Goal: Task Accomplishment & Management: Manage account settings

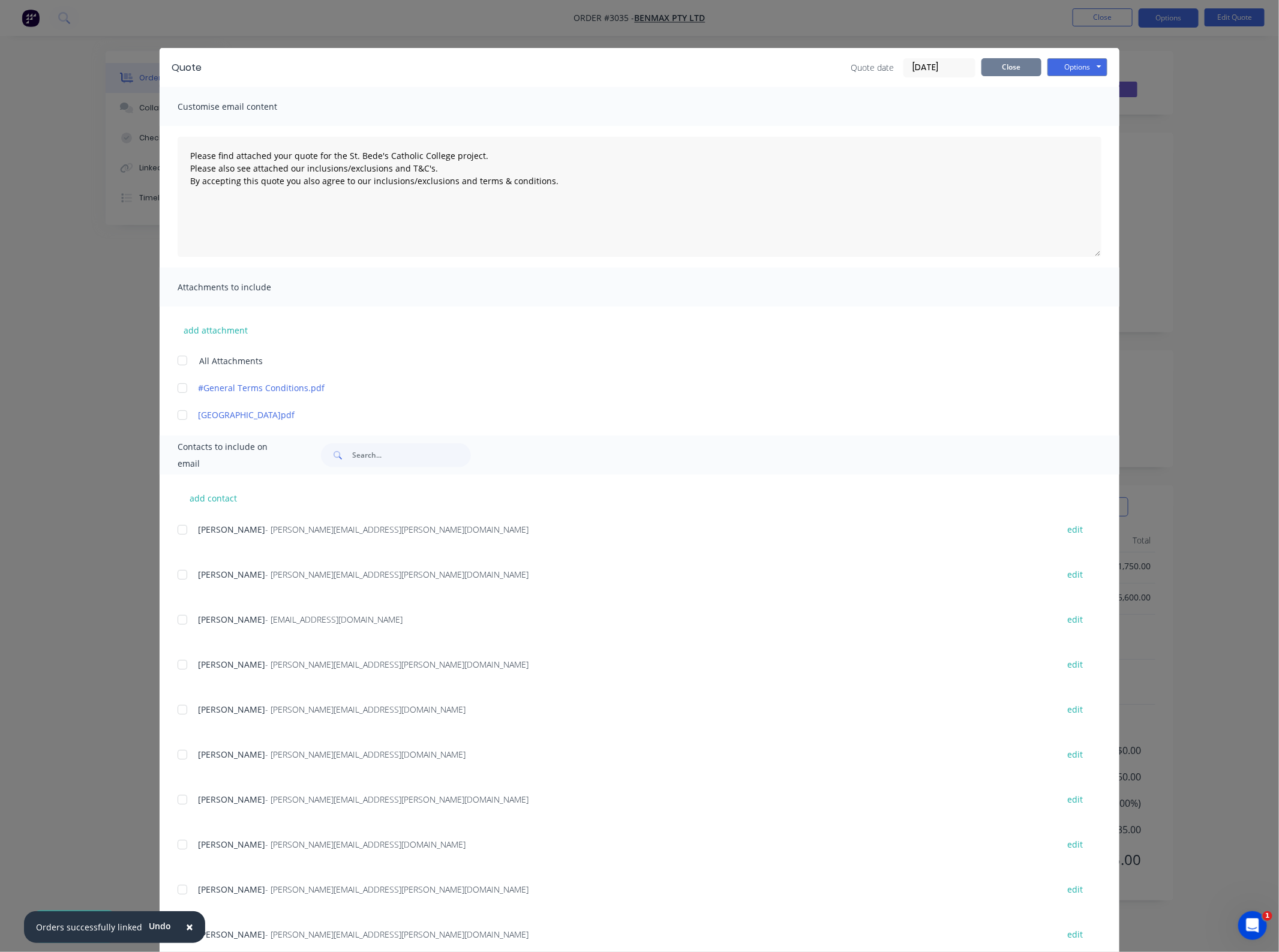
click at [1010, 64] on button "Close" at bounding box center [1011, 66] width 60 height 18
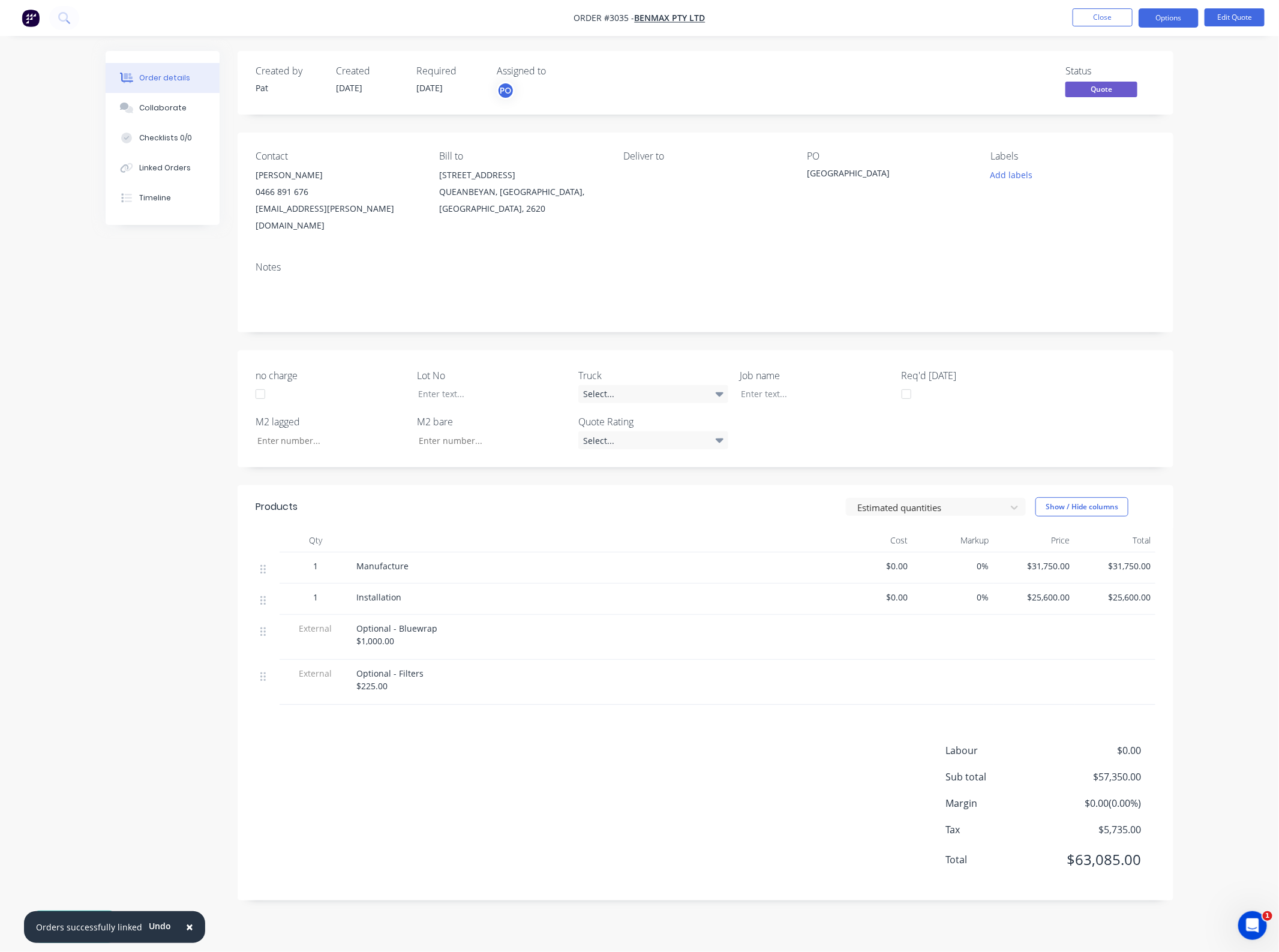
click at [1123, 591] on span "$25,600.00" at bounding box center [1114, 597] width 71 height 13
click at [1227, 21] on button "Edit Quote" at bounding box center [1234, 17] width 60 height 18
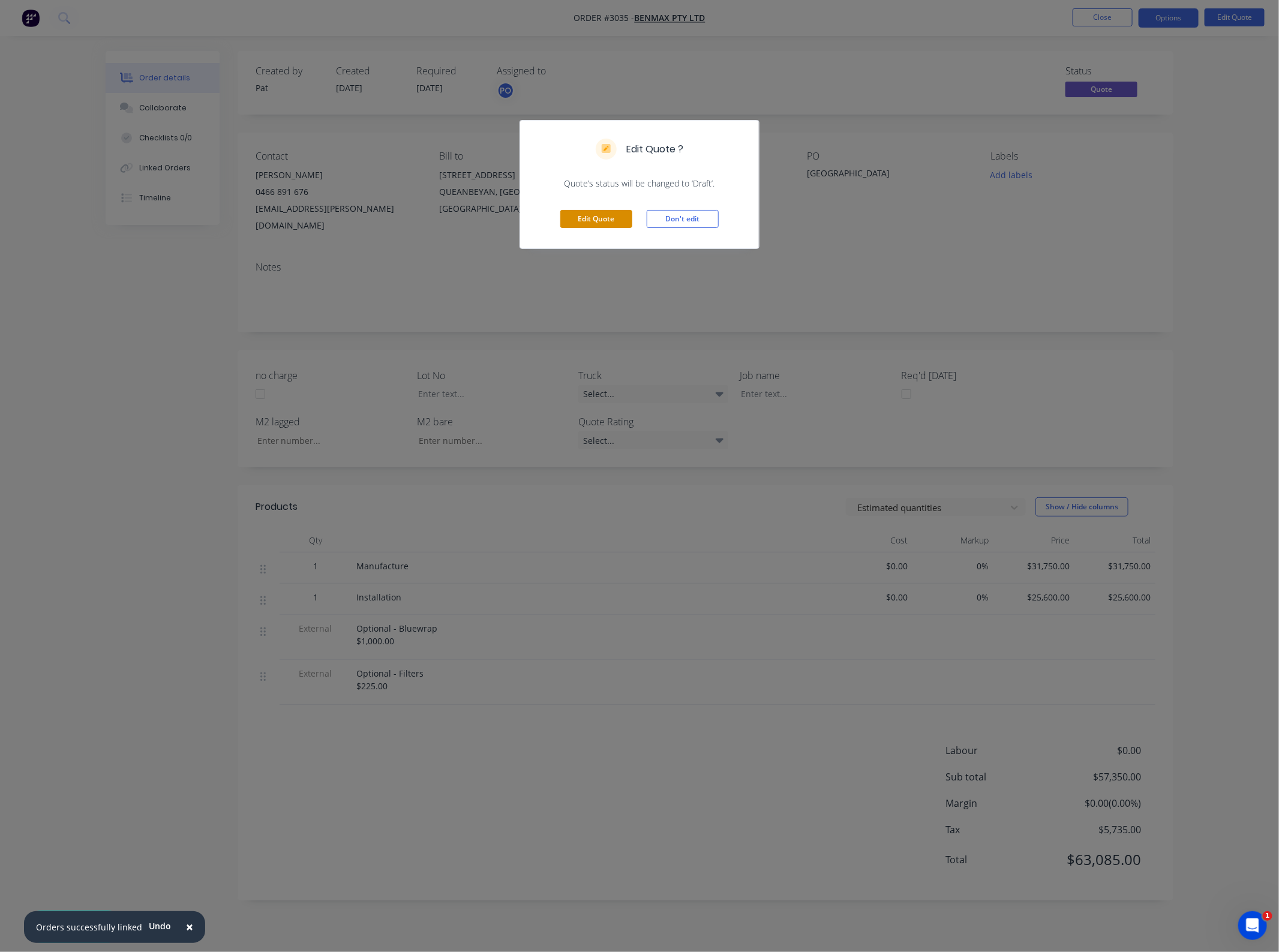
click at [606, 219] on button "Edit Quote" at bounding box center [596, 218] width 72 height 18
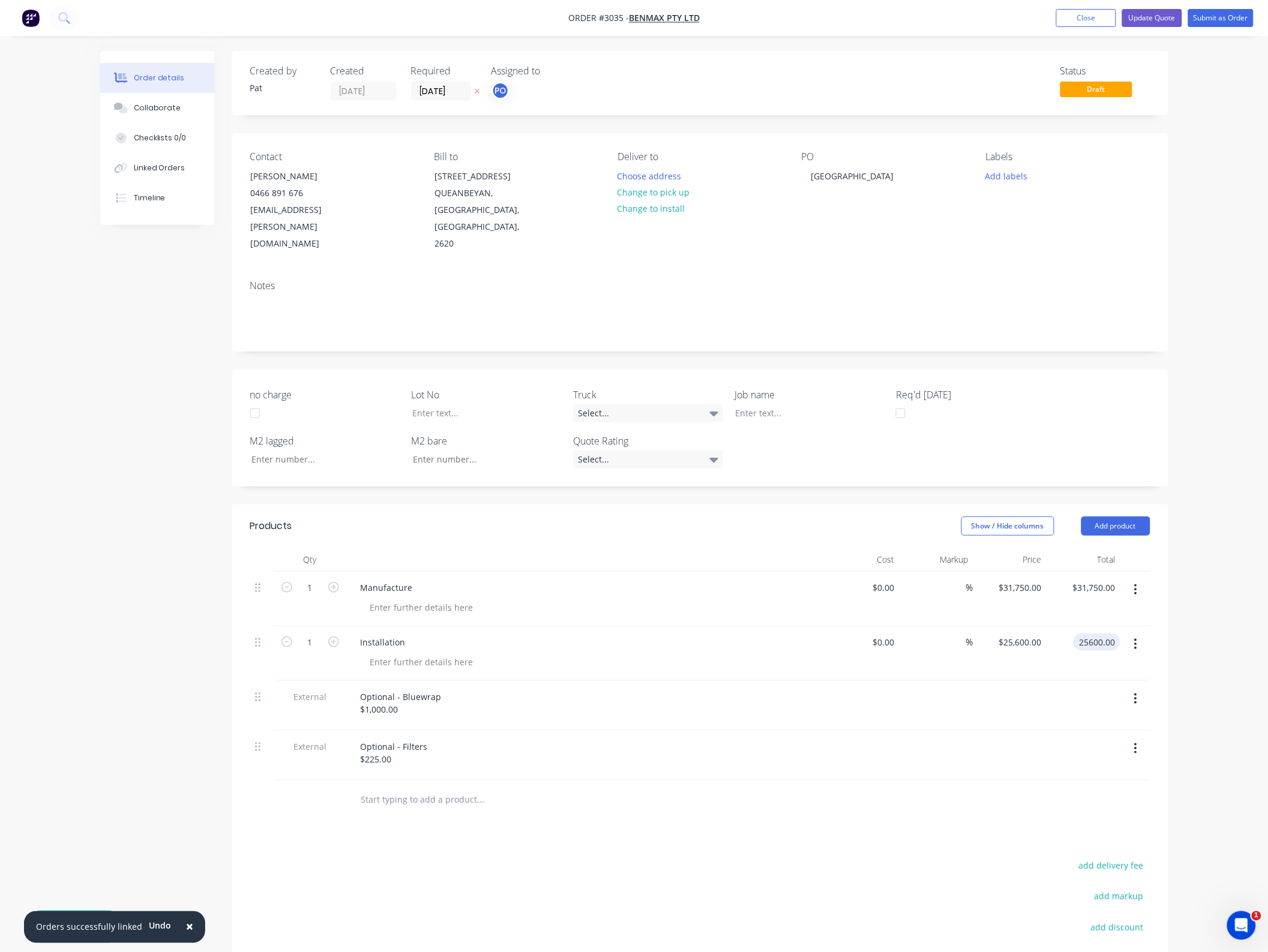
click at [1084, 634] on input "25600.00" at bounding box center [1099, 642] width 42 height 18
click at [1092, 634] on input "25600.00" at bounding box center [1099, 642] width 42 height 18
type input "32100"
type input "$32,100.00"
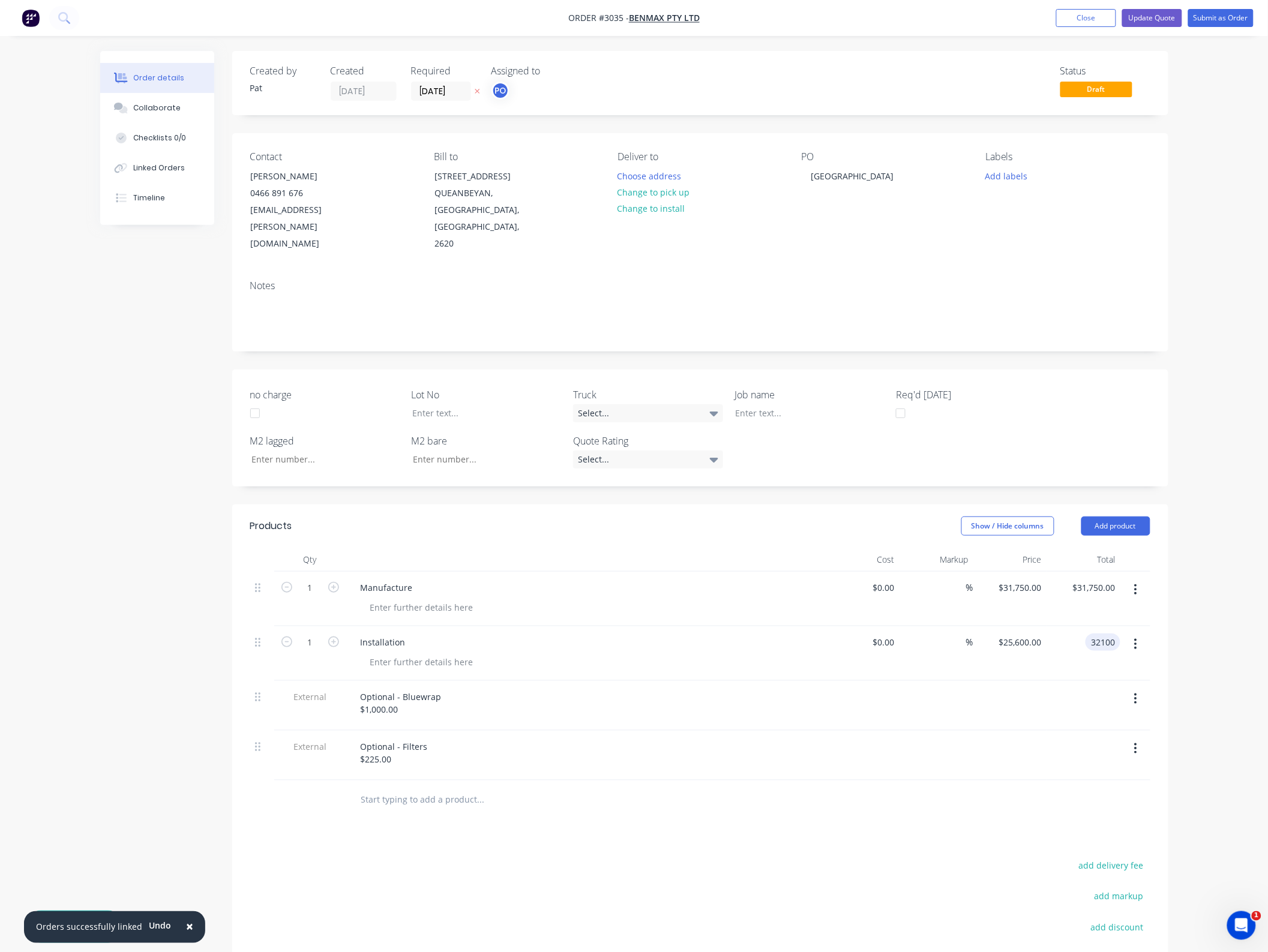
type input "$32,100.00"
click at [1231, 618] on div "Order details Collaborate Checklists 0/0 Linked Orders Timeline Order details C…" at bounding box center [634, 563] width 1268 height 1126
click at [1178, 21] on button "Update Quote" at bounding box center [1152, 18] width 60 height 18
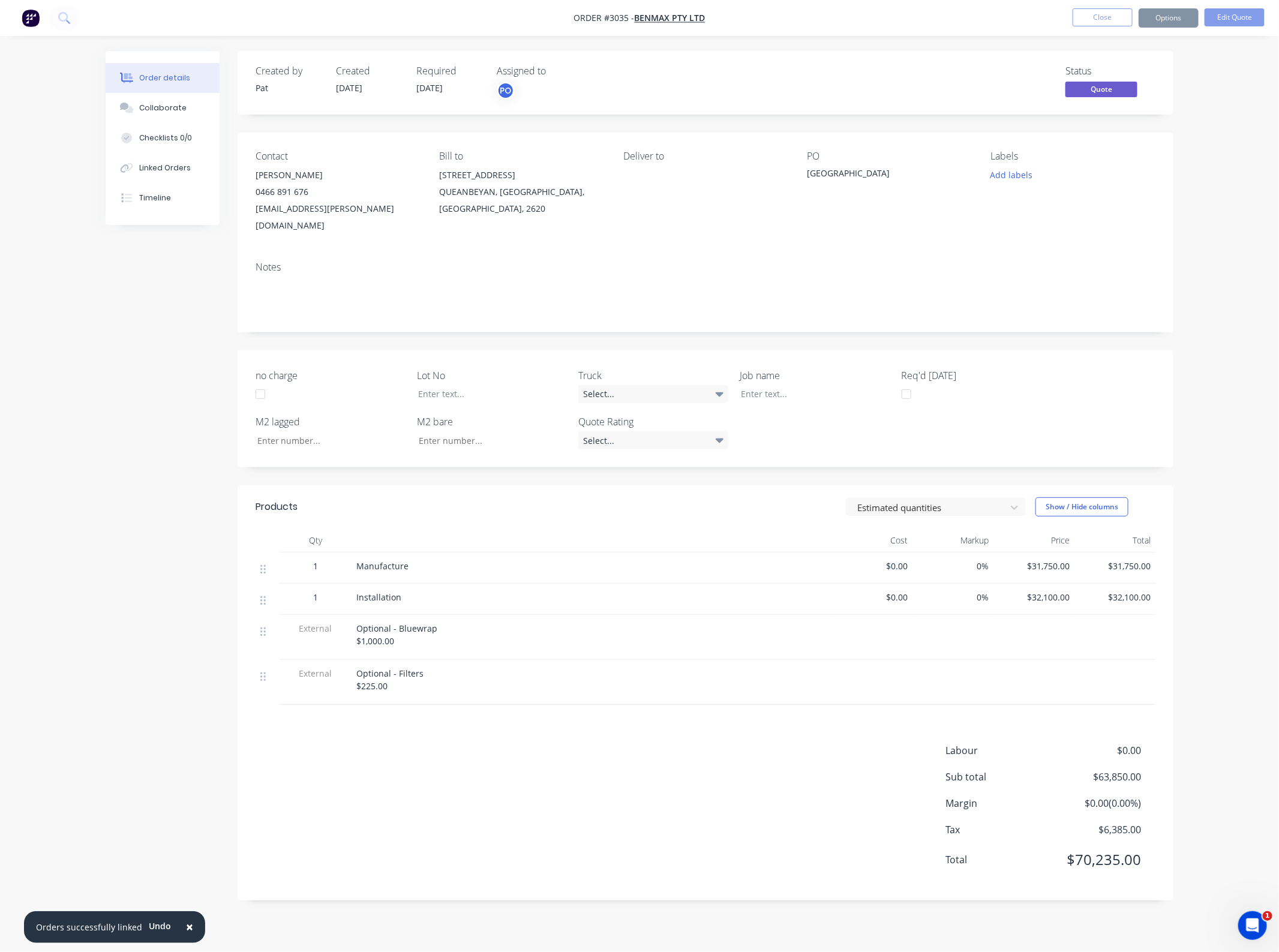
click at [1162, 17] on button "Options" at bounding box center [1168, 18] width 60 height 19
click at [1141, 63] on button "Quote" at bounding box center [1133, 73] width 132 height 24
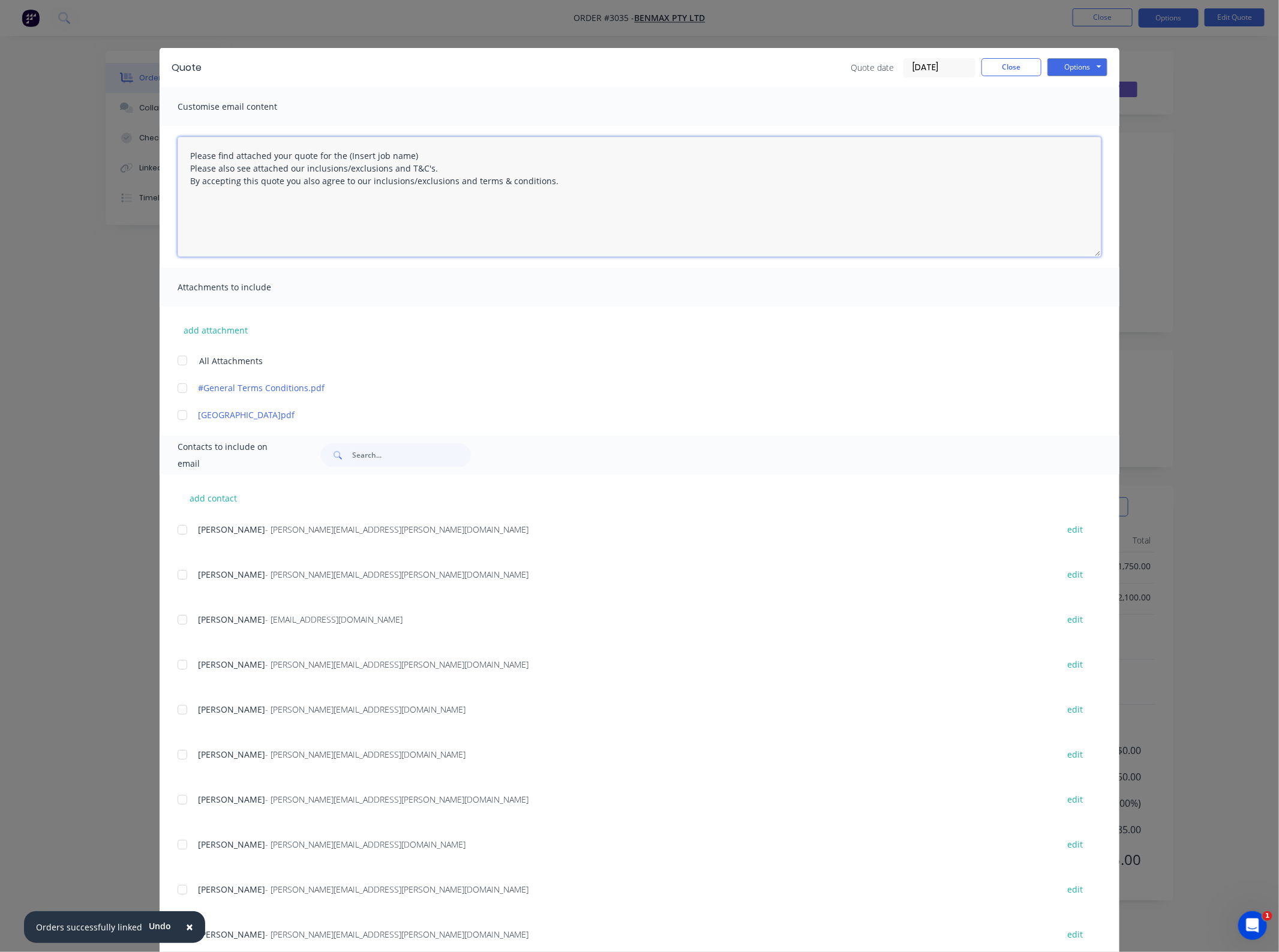
drag, startPoint x: 463, startPoint y: 153, endPoint x: 337, endPoint y: 151, distance: 126.0
click at [337, 151] on textarea "Please find attached your quote for the (Insert job name) Please also see attac…" at bounding box center [640, 197] width 924 height 120
click at [177, 360] on div at bounding box center [182, 360] width 24 height 24
click at [175, 666] on div at bounding box center [182, 665] width 24 height 24
click at [1063, 63] on button "Options" at bounding box center [1077, 66] width 60 height 18
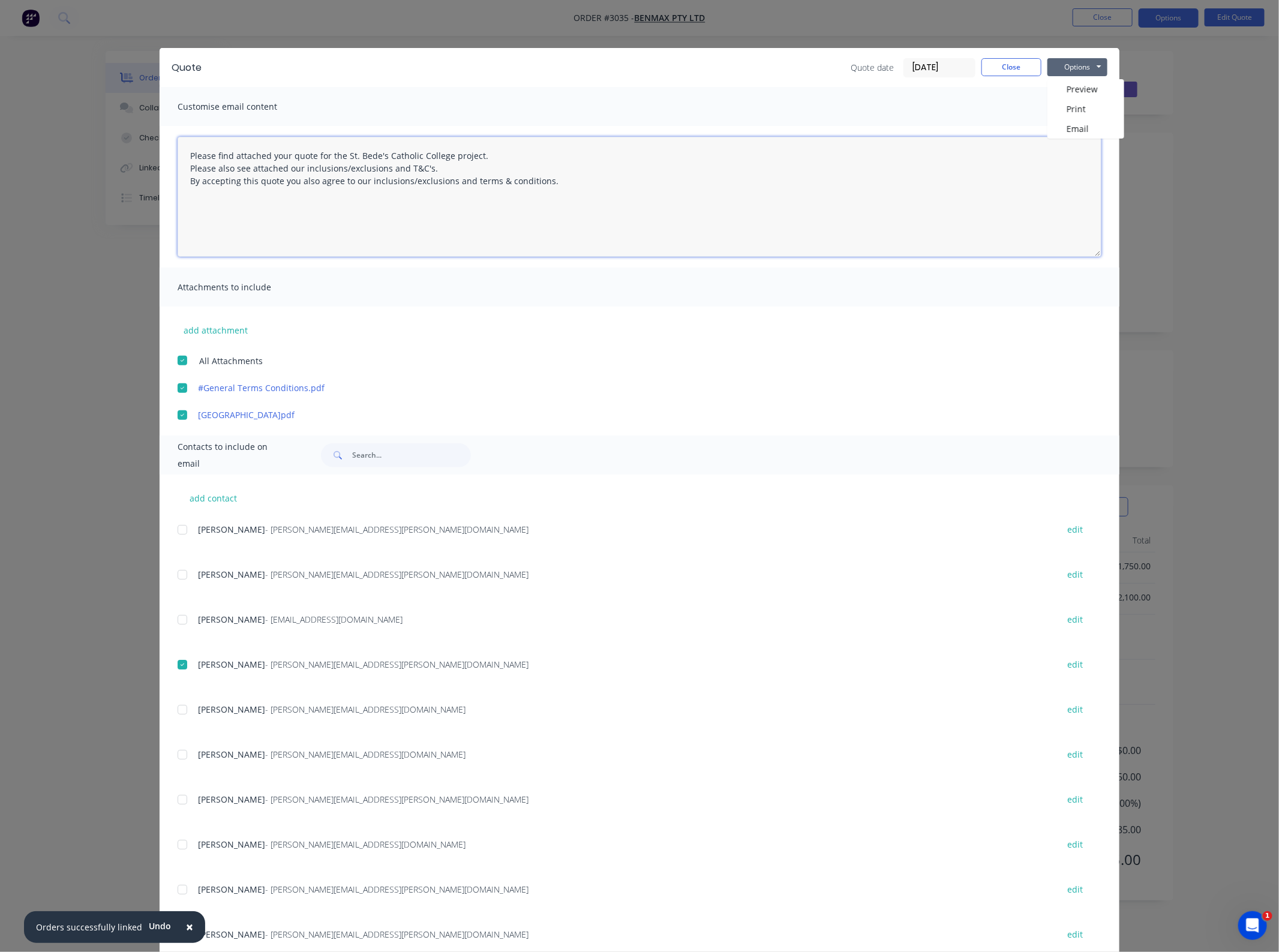
click at [283, 154] on textarea "Please find attached your quote for the St. Bede's Catholic College project. Pl…" at bounding box center [640, 197] width 924 height 120
type textarea "Please find attached your revised quote for the St. Bede's Catholic College pro…"
click at [1060, 75] on button "Options" at bounding box center [1077, 66] width 60 height 18
click at [1075, 122] on button "Email" at bounding box center [1085, 129] width 77 height 20
click at [1018, 63] on button "Close" at bounding box center [1011, 66] width 60 height 18
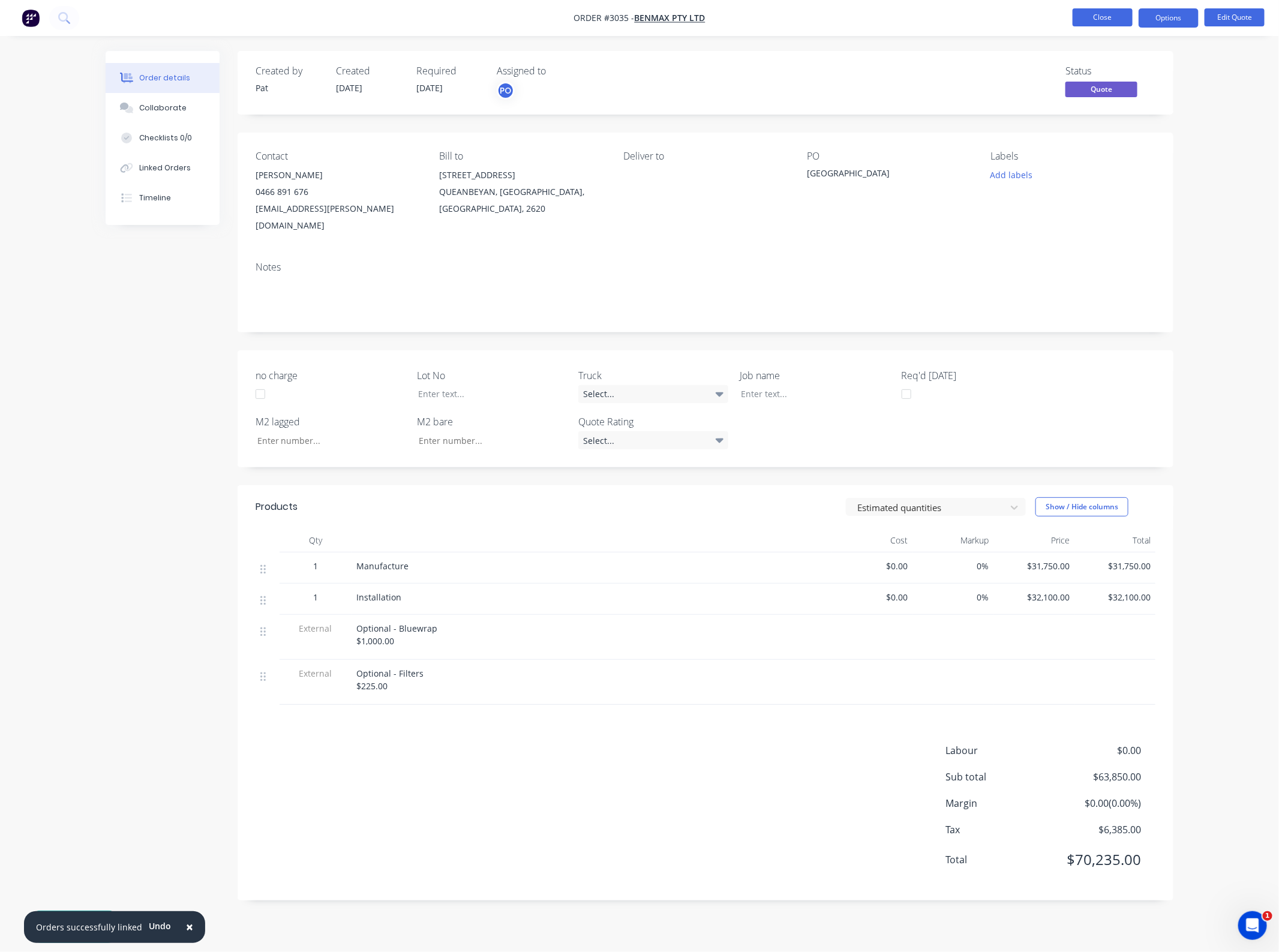
click at [1088, 24] on button "Close" at bounding box center [1102, 17] width 60 height 18
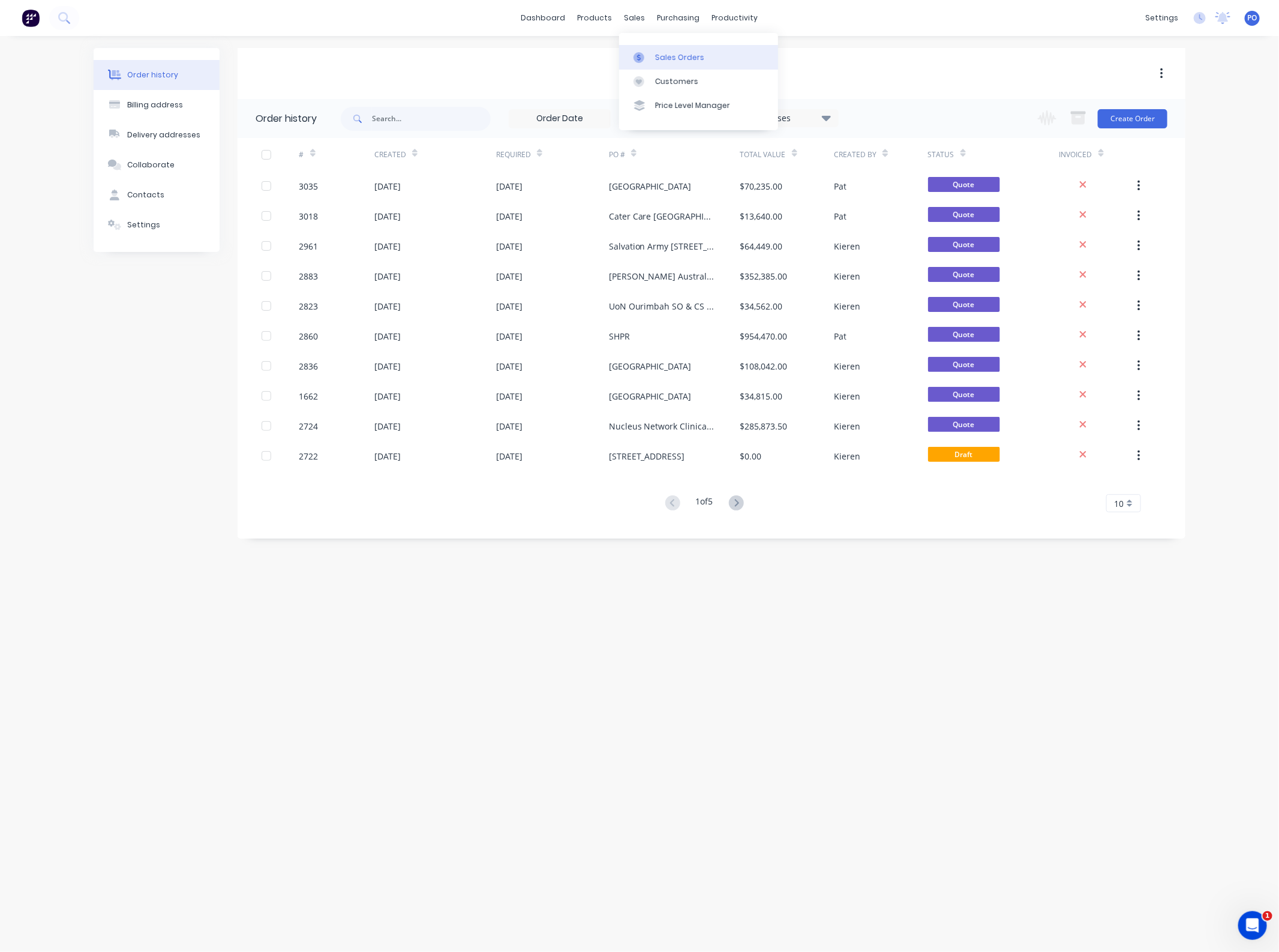
click at [647, 58] on div at bounding box center [642, 57] width 18 height 11
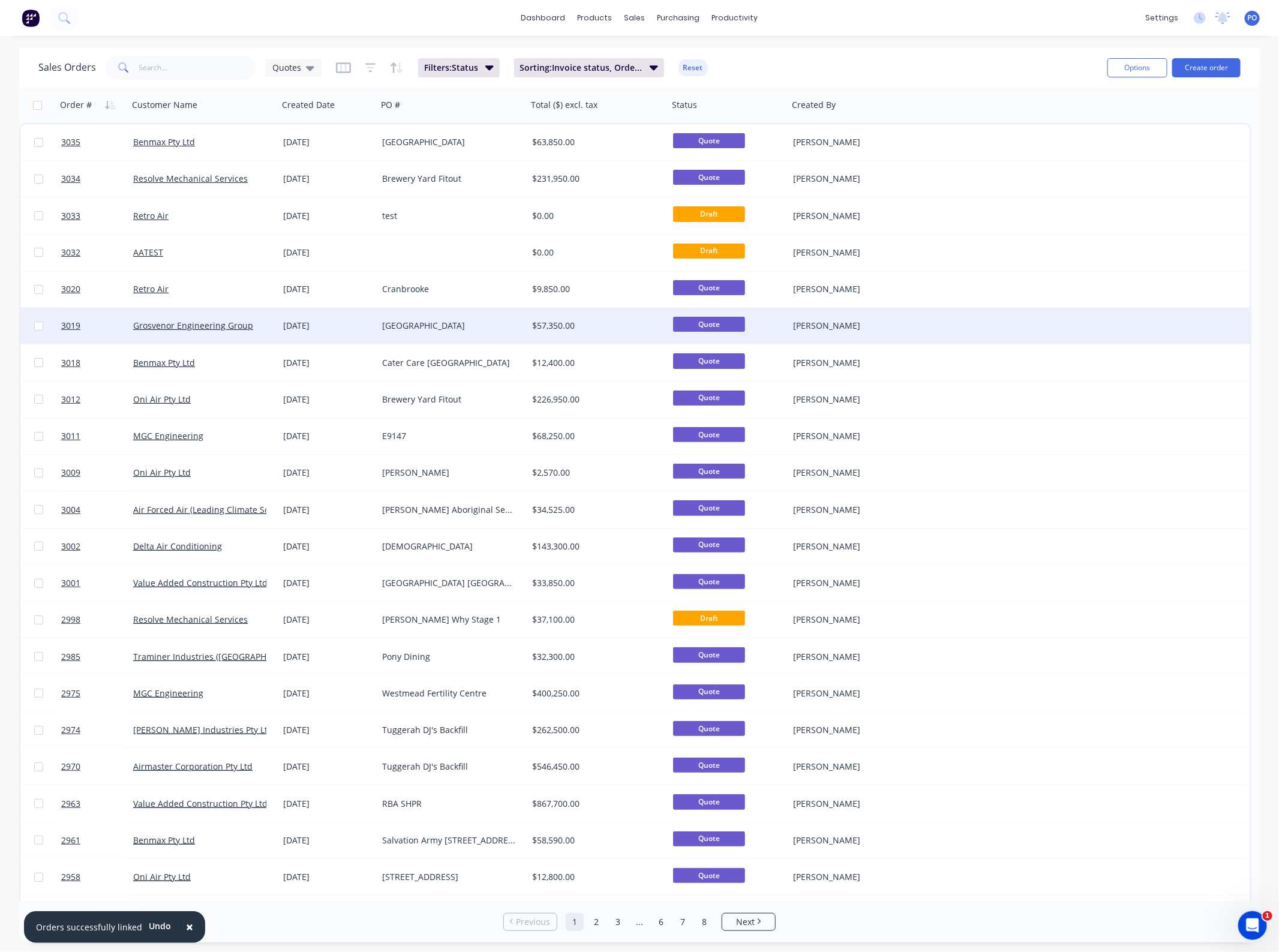
click at [459, 325] on div "[GEOGRAPHIC_DATA]" at bounding box center [449, 326] width 133 height 12
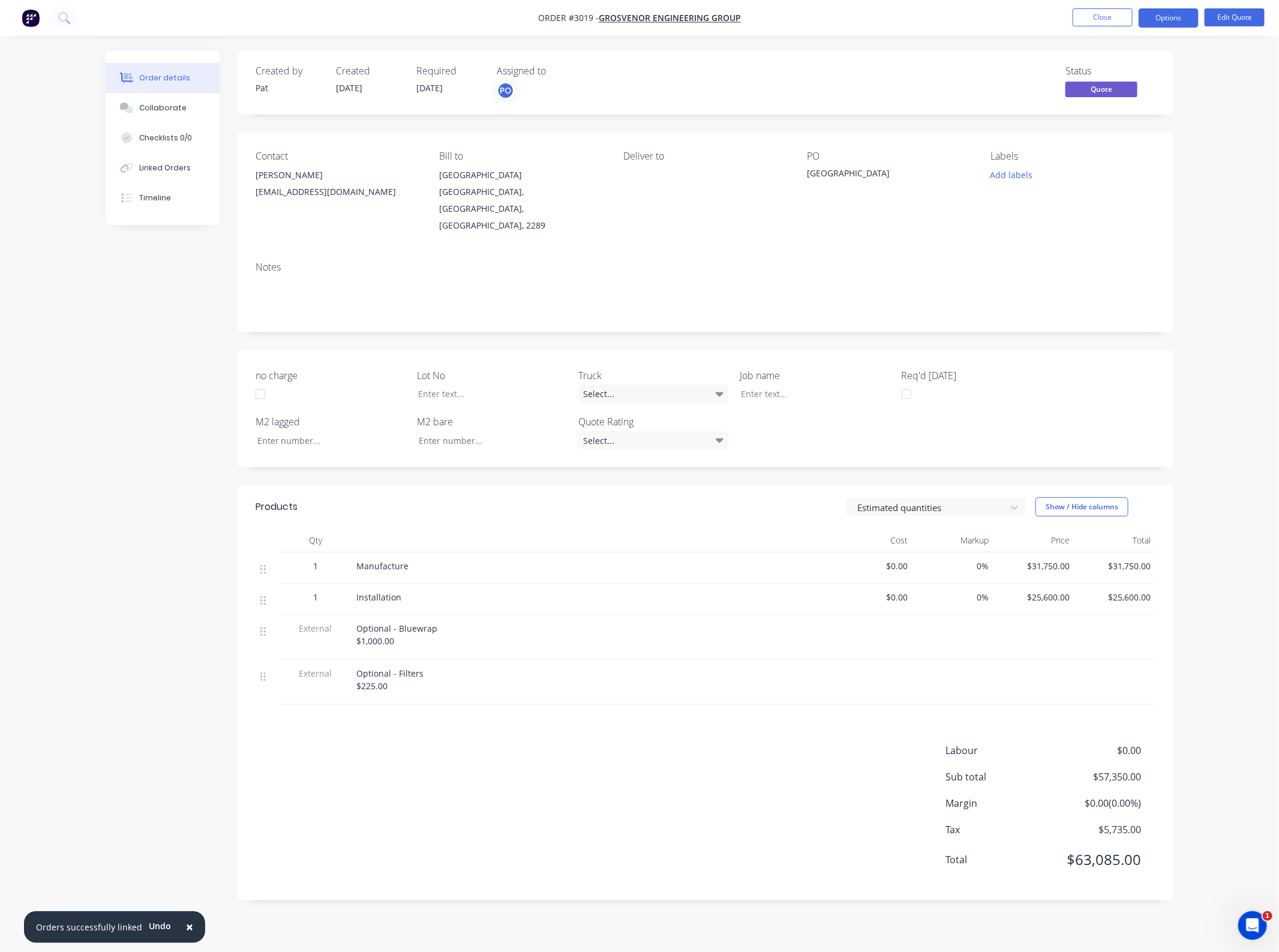
click at [1133, 591] on span "$25,600.00" at bounding box center [1114, 597] width 71 height 13
click at [1210, 14] on button "Edit Quote" at bounding box center [1234, 17] width 60 height 18
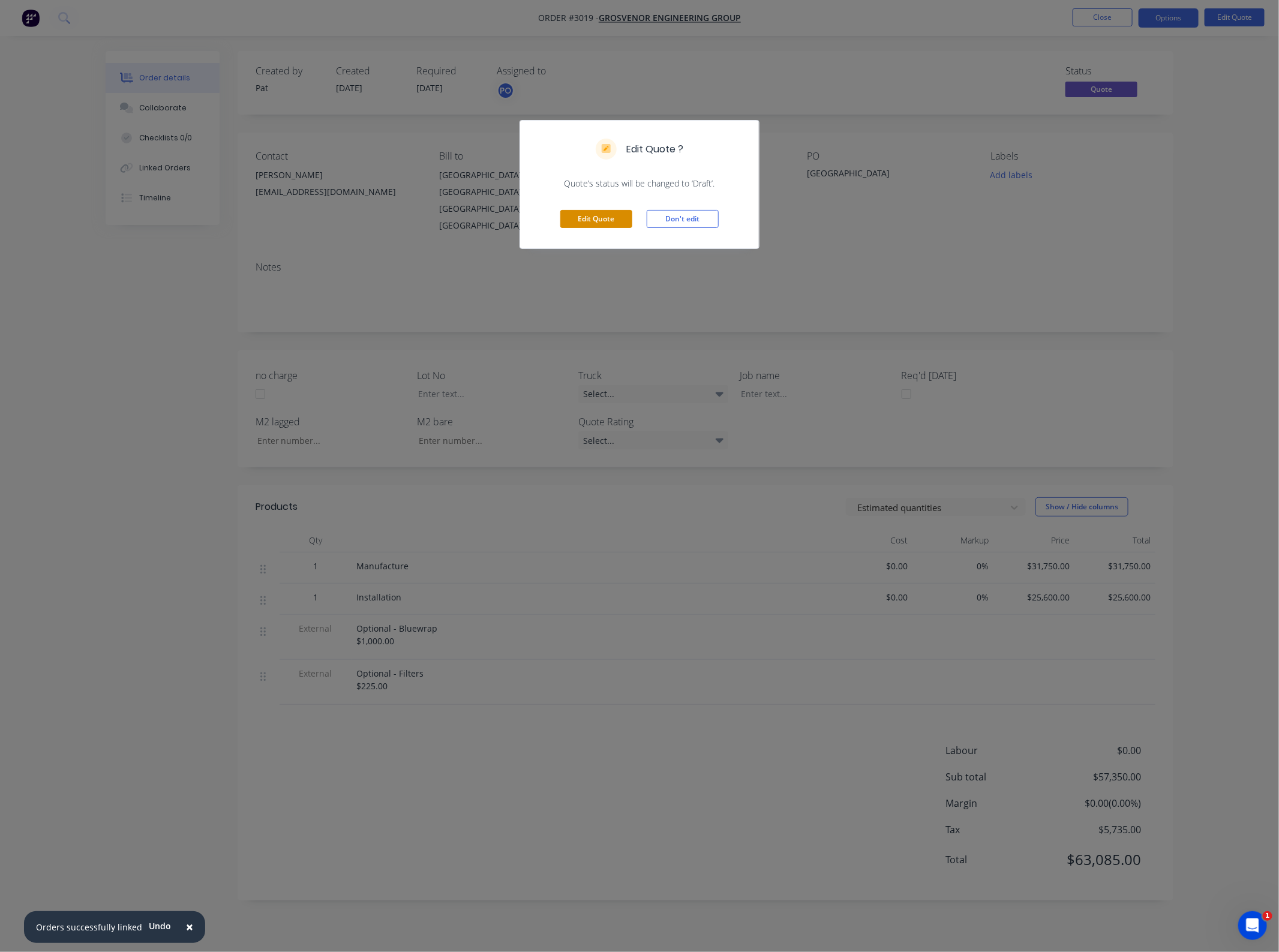
click at [582, 217] on button "Edit Quote" at bounding box center [596, 218] width 72 height 18
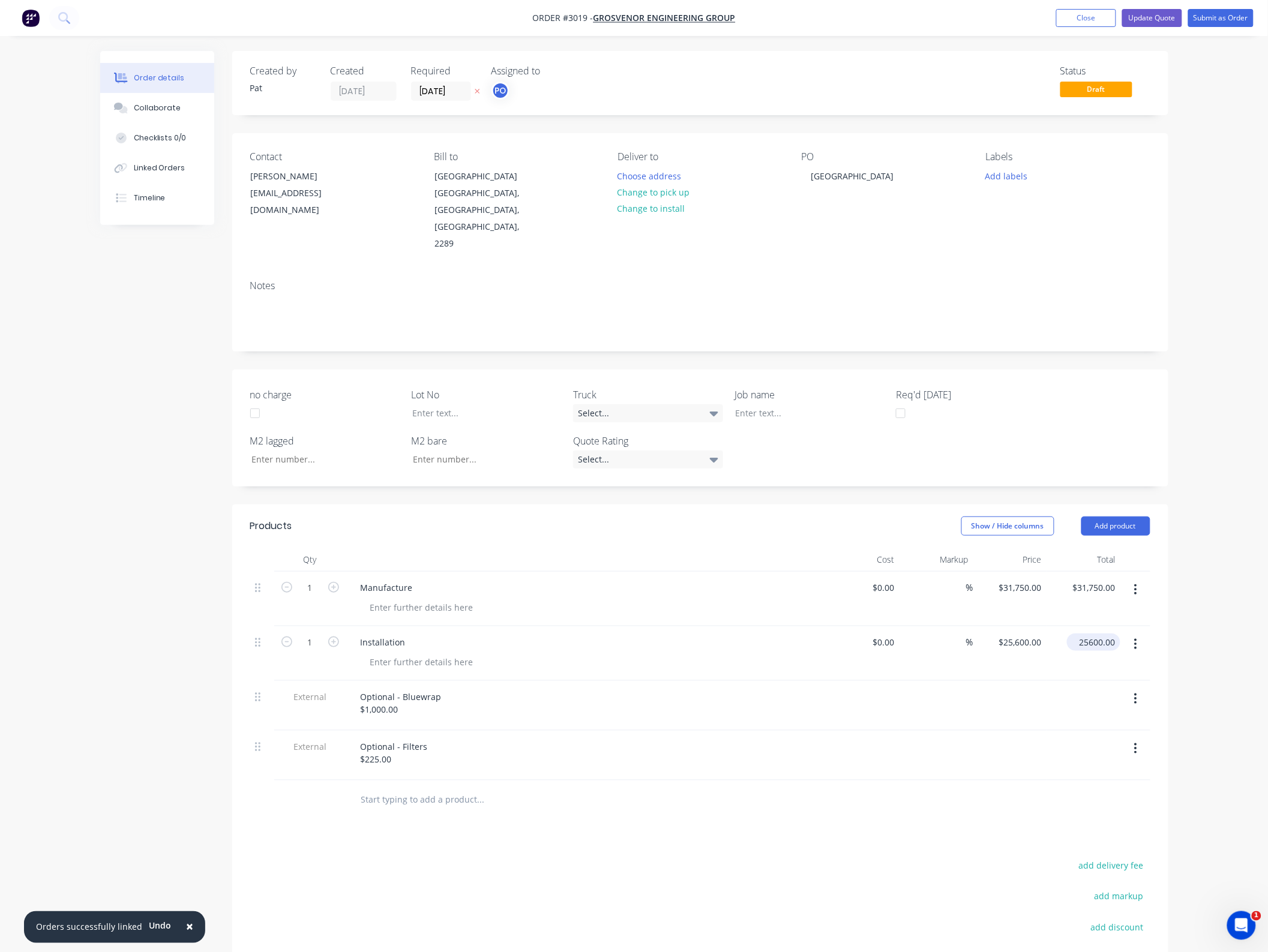
click at [1090, 634] on input "25600.00" at bounding box center [1096, 642] width 49 height 18
type input "32200"
type input "$32,200.00"
click at [614, 548] on div at bounding box center [586, 560] width 480 height 24
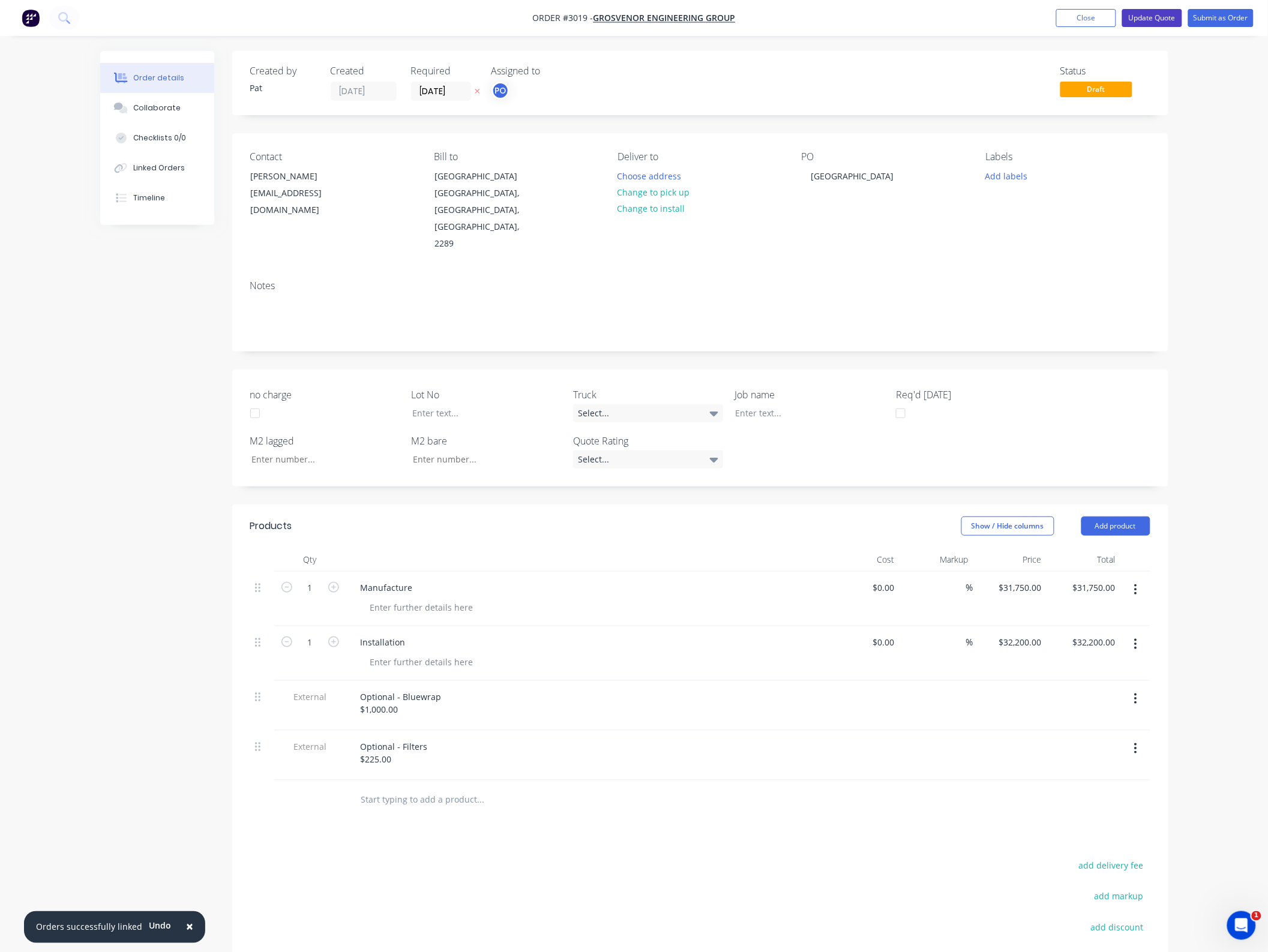
click at [1158, 17] on button "Update Quote" at bounding box center [1152, 18] width 60 height 18
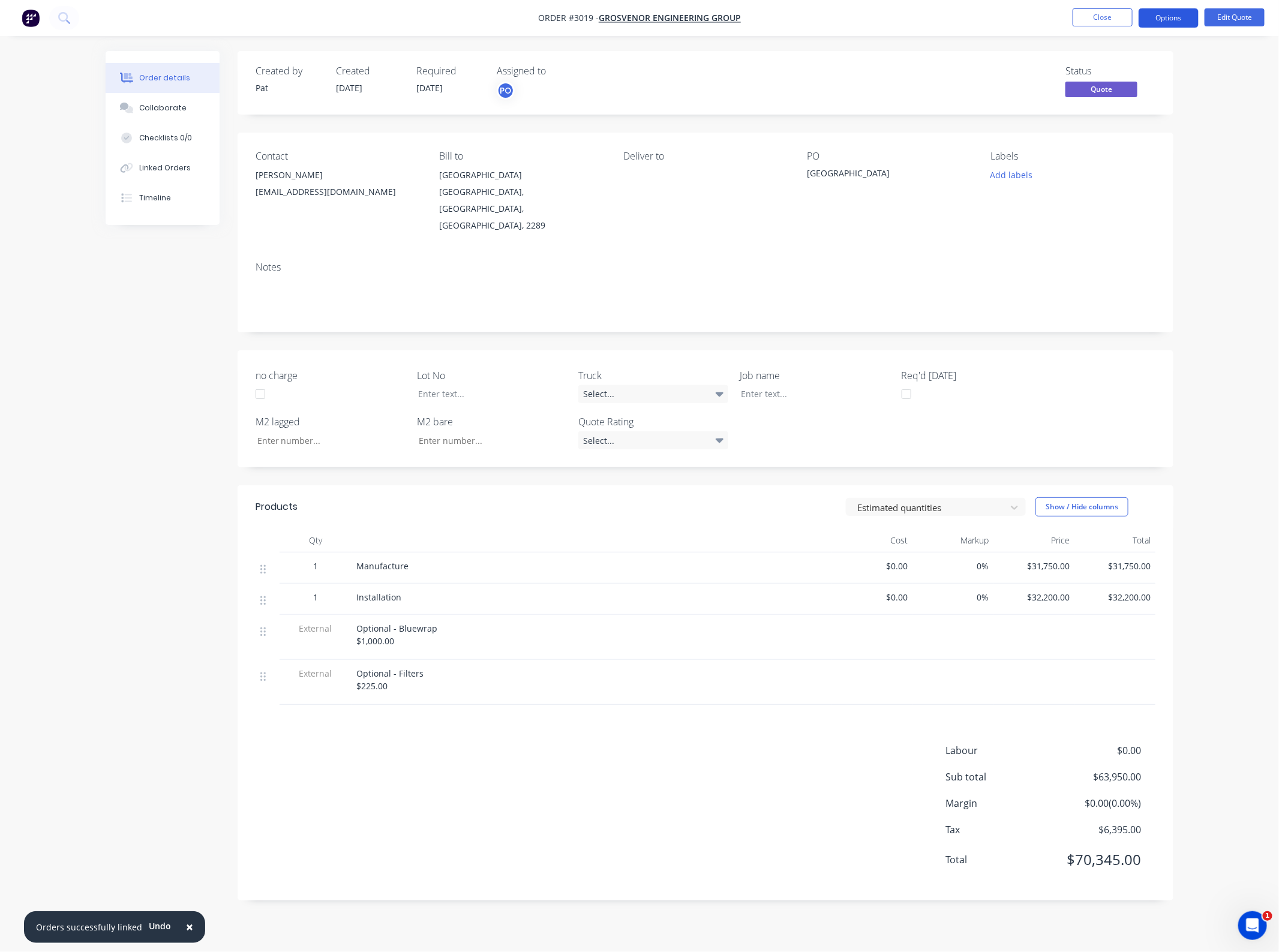
click at [1169, 16] on button "Options" at bounding box center [1168, 18] width 60 height 19
click at [1109, 71] on div "Quote" at bounding box center [1133, 73] width 110 height 18
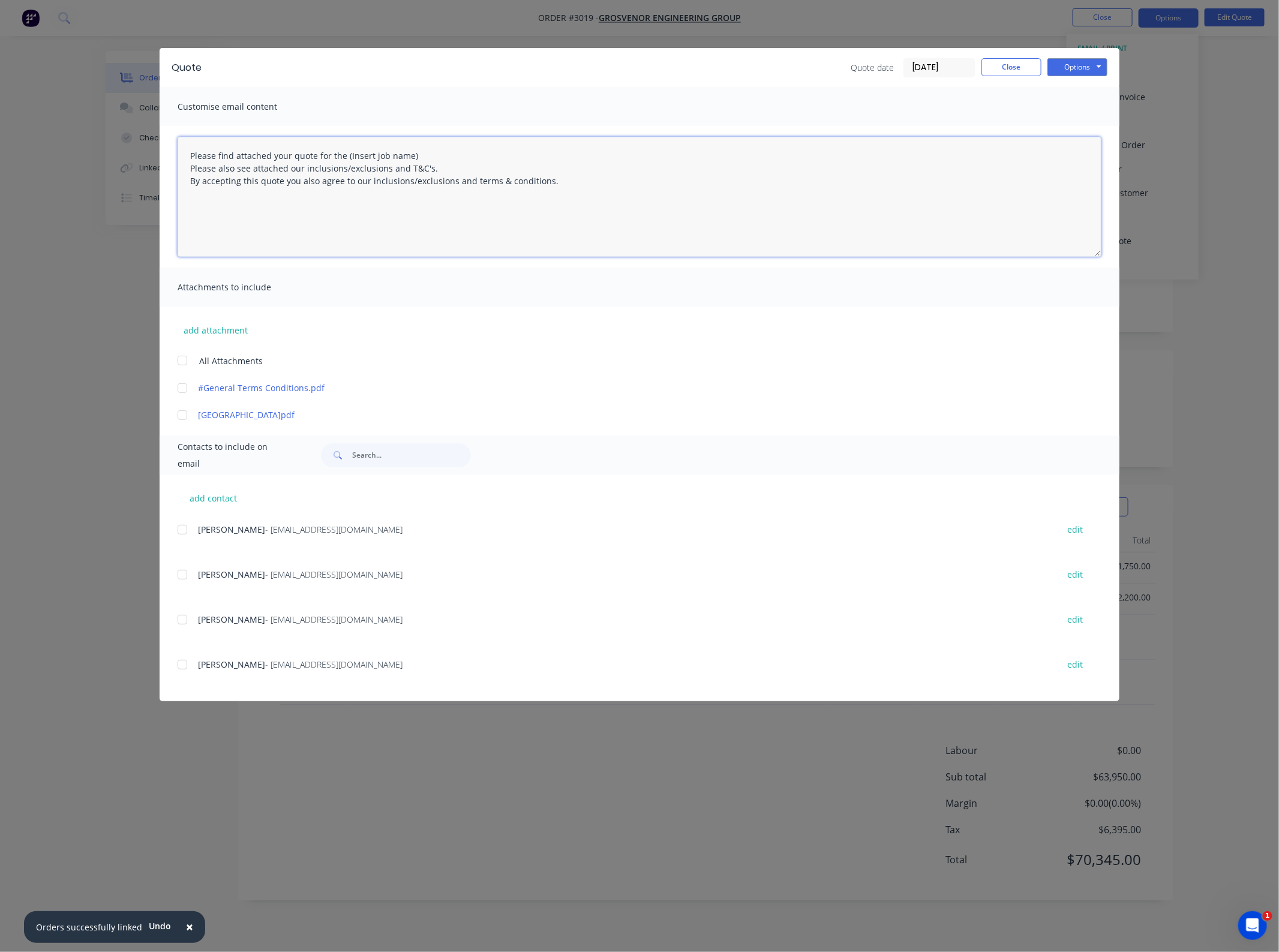
click at [288, 150] on textarea "Please find attached your quote for the (Insert job name) Please also see attac…" at bounding box center [640, 197] width 924 height 120
drag, startPoint x: 457, startPoint y: 156, endPoint x: 376, endPoint y: 157, distance: 81.0
click at [376, 157] on textarea "Please find attached your revised quote for the (Insert job name) Please also s…" at bounding box center [640, 197] width 924 height 120
click at [188, 153] on textarea "Please find attached your revised quote for the St. Bede's Catholic College pro…" at bounding box center [640, 197] width 924 height 120
click at [179, 365] on div at bounding box center [182, 360] width 24 height 24
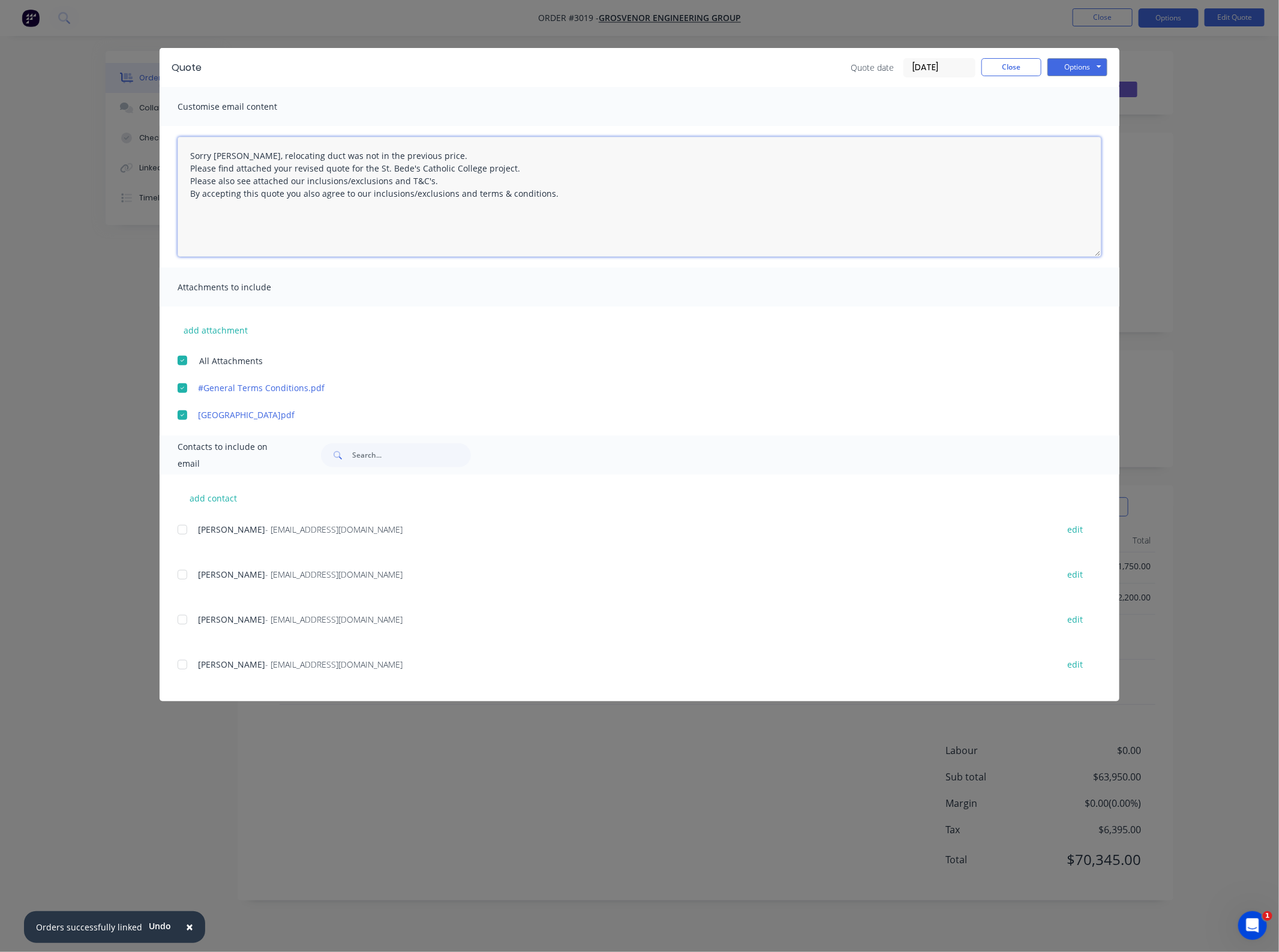
click at [187, 535] on div at bounding box center [182, 530] width 24 height 24
type textarea "Sorry [PERSON_NAME], relocating duct was not in the previous price. Please find…"
click at [1104, 67] on button "Options" at bounding box center [1077, 66] width 60 height 18
click at [1104, 131] on button "Email" at bounding box center [1085, 129] width 77 height 20
click at [1003, 66] on button "Close" at bounding box center [1011, 66] width 60 height 18
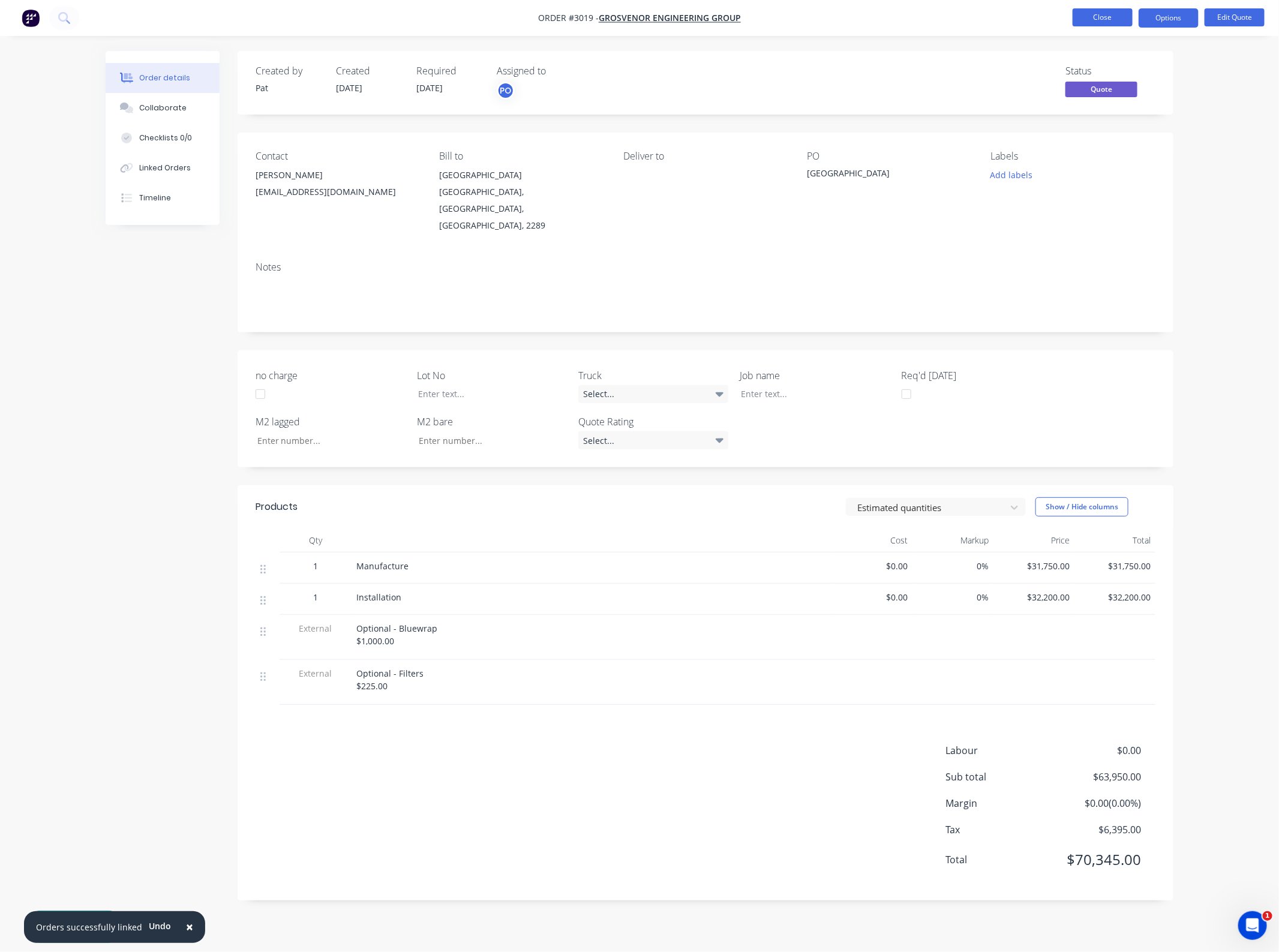
click at [1092, 25] on button "Close" at bounding box center [1102, 17] width 60 height 18
